Goal: Task Accomplishment & Management: Manage account settings

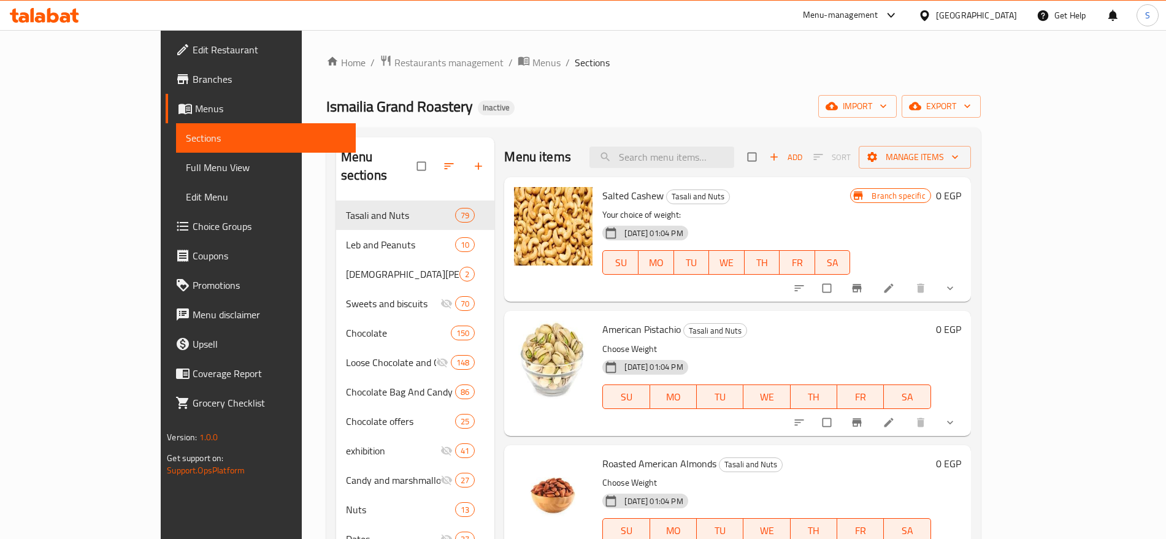
click at [638, 87] on div "Home / Restaurants management / Menus / Sections Ismailia Grand Roastery Inacti…" at bounding box center [653, 371] width 655 height 632
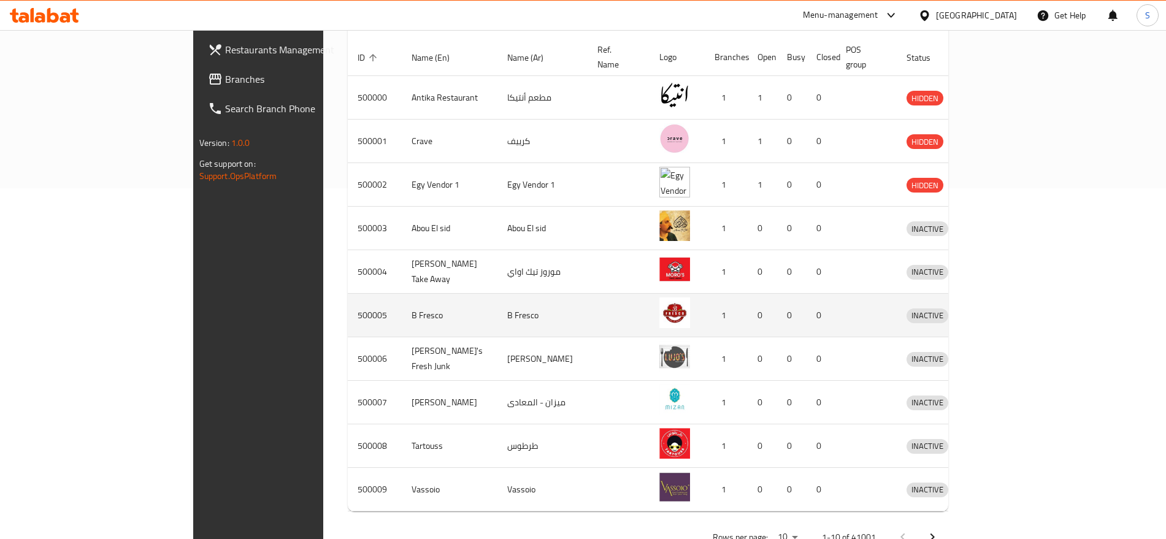
scroll to position [376, 0]
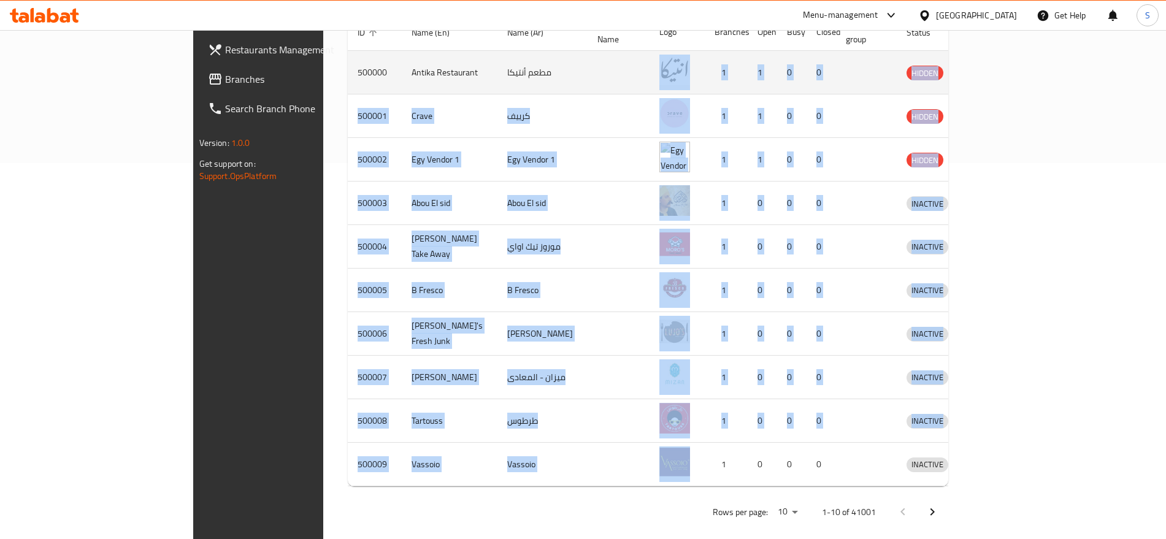
drag, startPoint x: 698, startPoint y: 464, endPoint x: 675, endPoint y: 53, distance: 411.7
click at [675, 53] on tbody "500000 Antika Restaurant مطعم أنتيكا 1 1 0 0 HIDDEN 500001 Crave كرييف 1 1 0 0 …" at bounding box center [677, 269] width 658 height 436
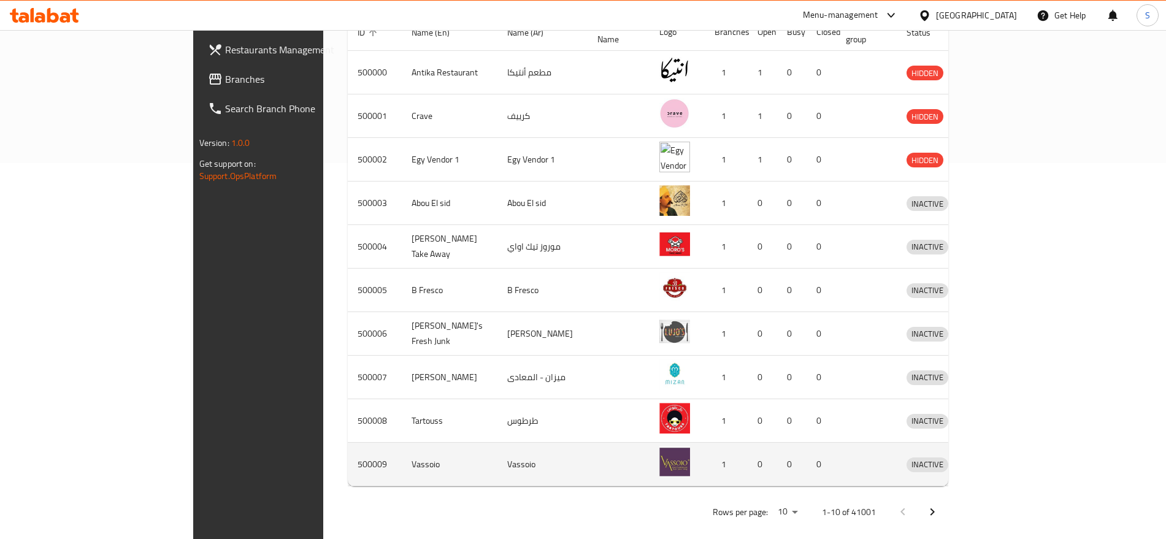
click at [807, 443] on td "0" at bounding box center [791, 465] width 29 height 44
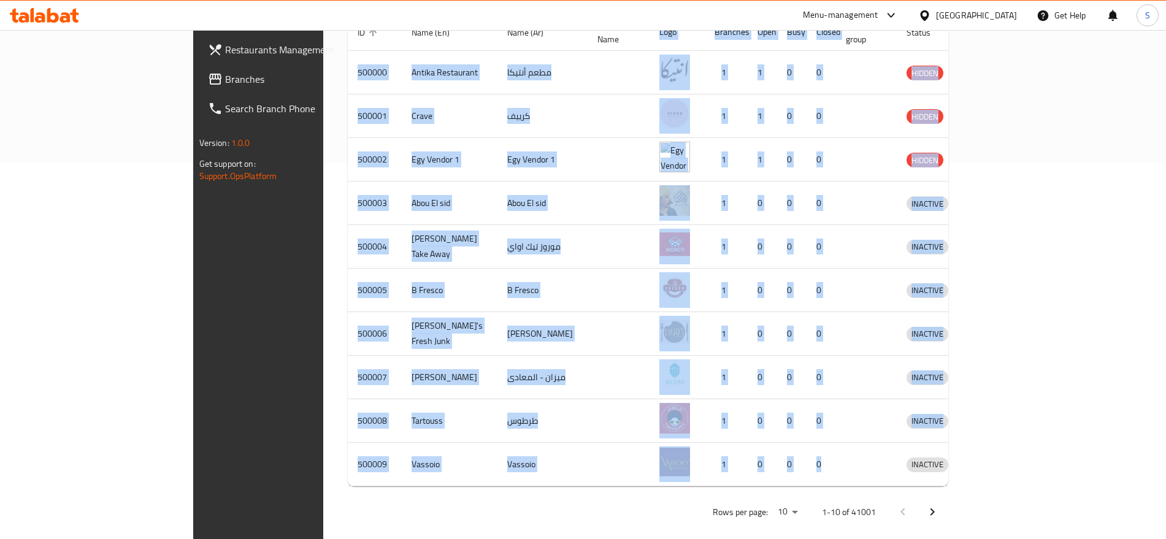
drag, startPoint x: 882, startPoint y: 450, endPoint x: 199, endPoint y: 64, distance: 783.8
click at [323, 64] on div "Home / Menu management Menu management Restaurant search Restaurant name or ID …" at bounding box center [648, 103] width 650 height 899
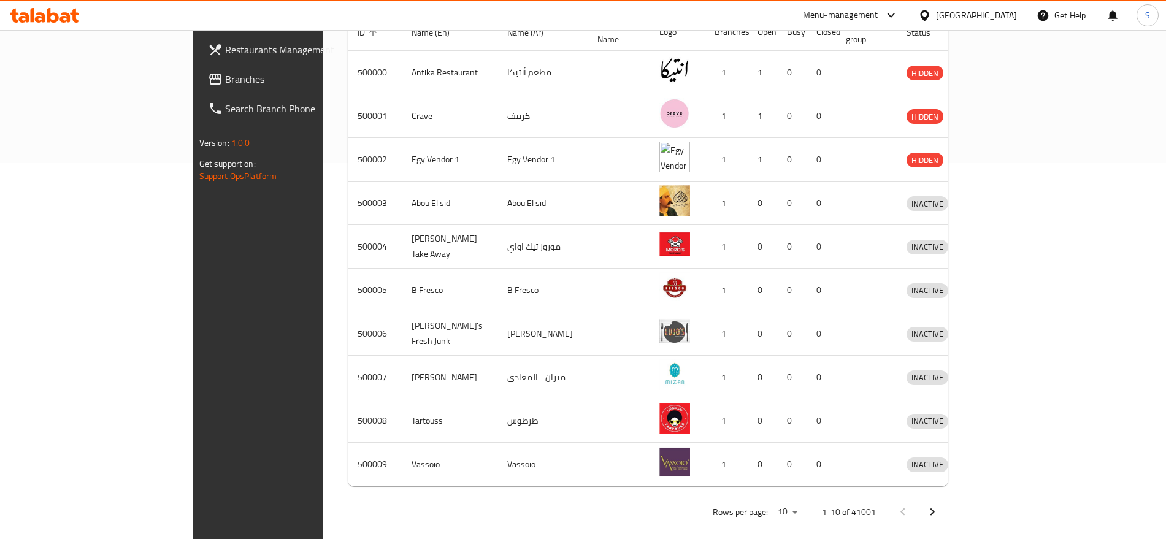
click at [722, 518] on div "Home / Menu management Menu management Restaurant search Restaurant name or ID …" at bounding box center [648, 103] width 650 height 899
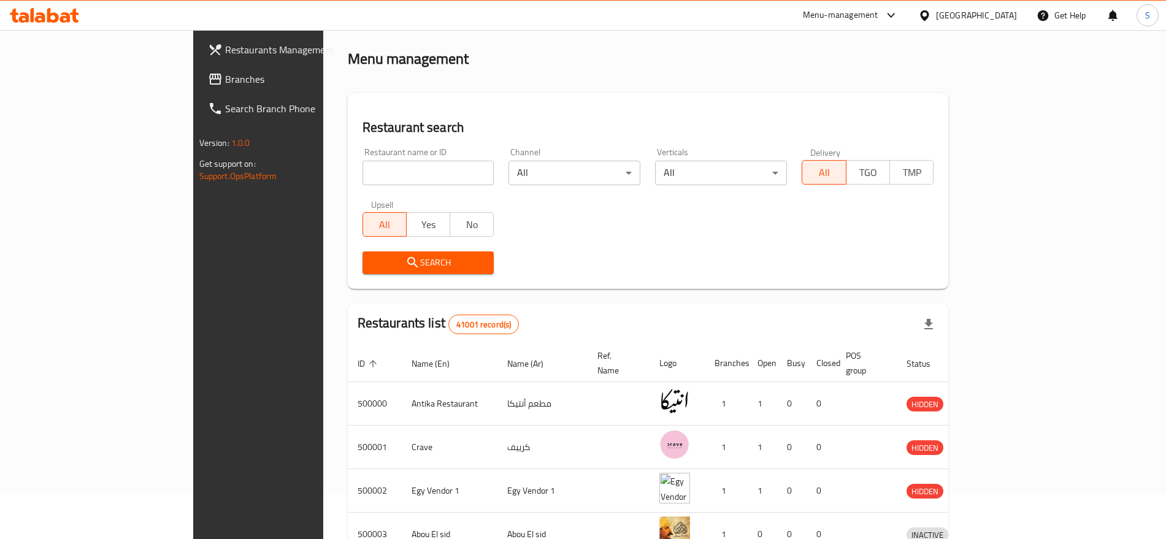
scroll to position [0, 0]
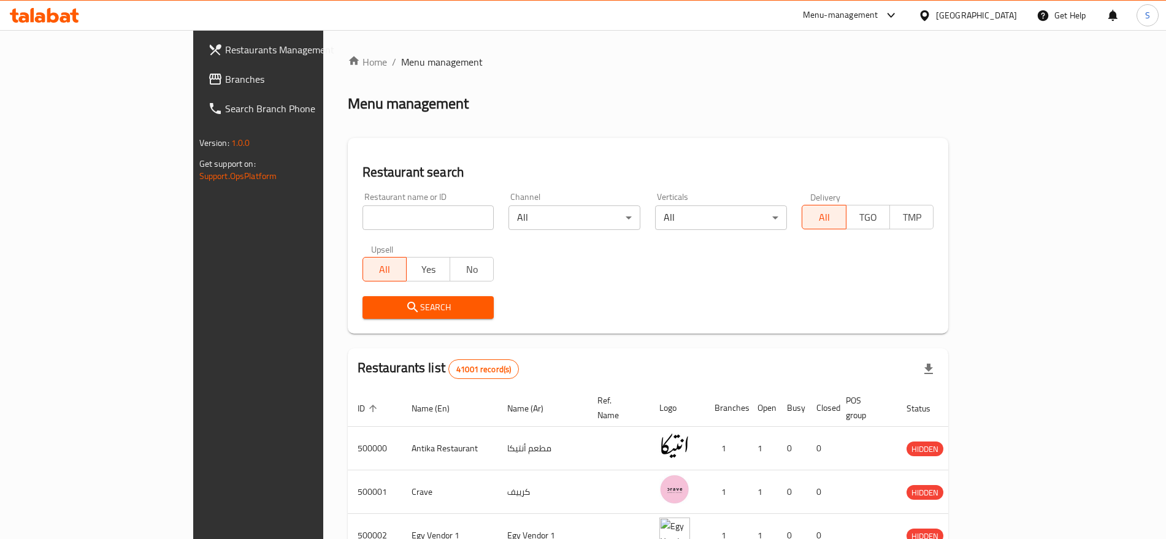
click at [716, 190] on div "Verticals All ​" at bounding box center [721, 211] width 147 height 52
click at [686, 299] on div "Search" at bounding box center [648, 307] width 587 height 37
click at [348, 111] on h2 "Menu management" at bounding box center [408, 104] width 121 height 20
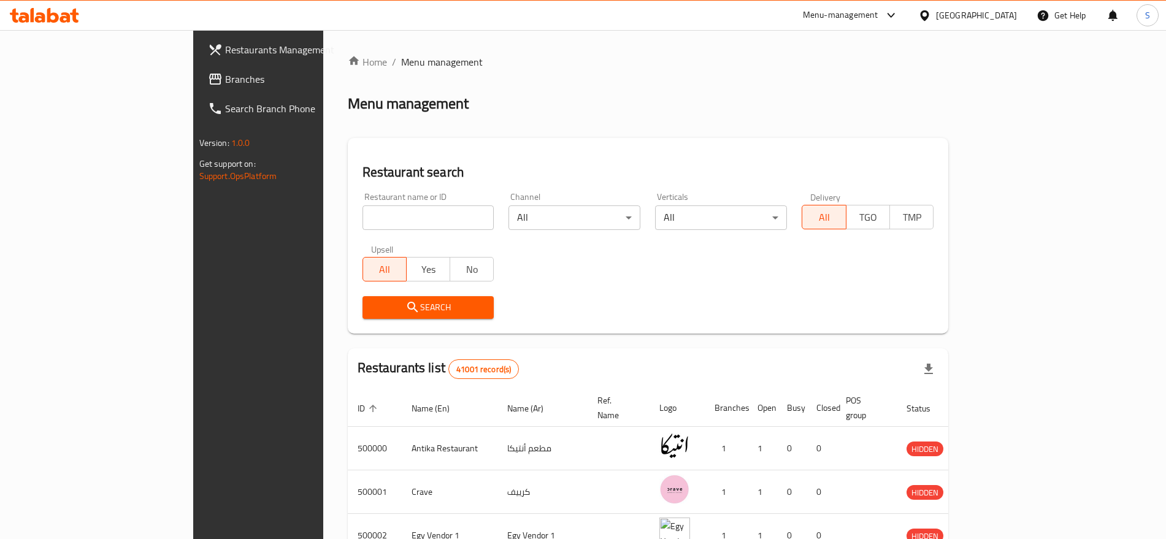
click at [363, 172] on h2 "Restaurant search" at bounding box center [649, 172] width 572 height 18
